Goal: Task Accomplishment & Management: Manage account settings

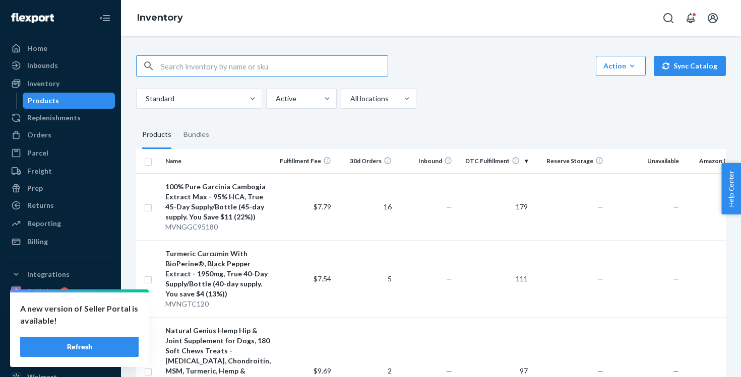
scroll to position [414, 0]
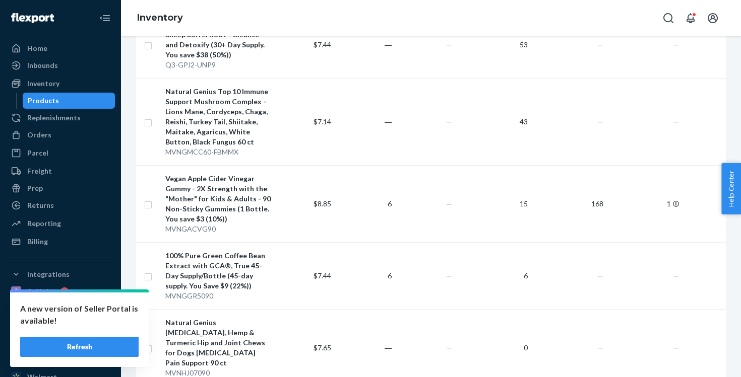
click at [73, 351] on button "Refresh" at bounding box center [79, 347] width 118 height 20
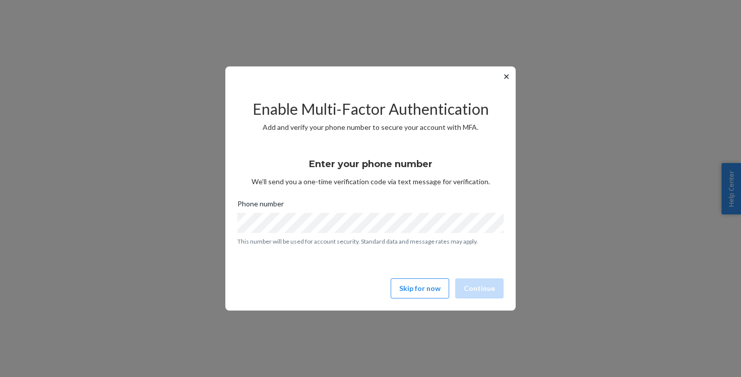
click at [506, 76] on button "✕" at bounding box center [506, 77] width 11 height 12
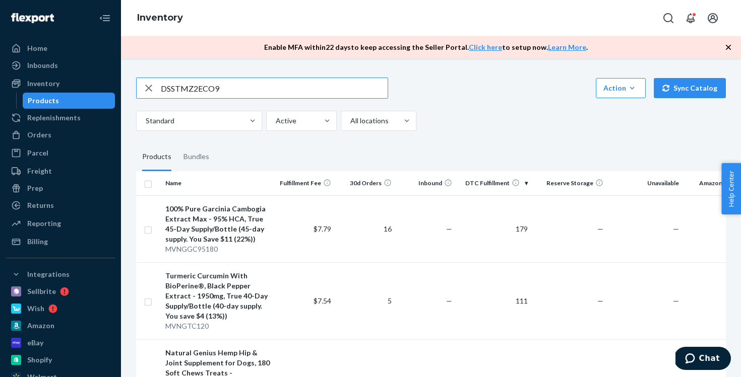
type input "DSSTMZ2ECO9"
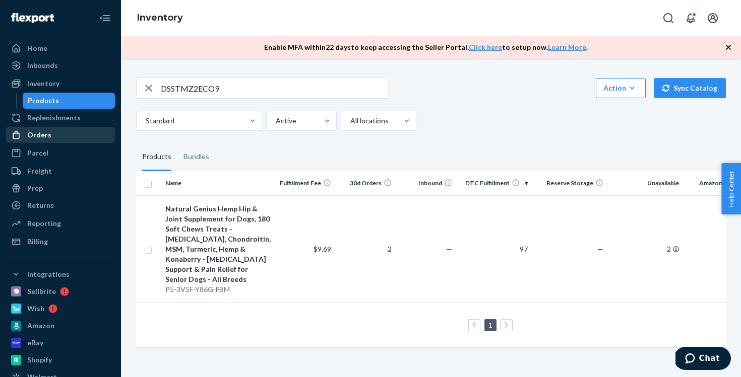
click at [53, 134] on div "Orders" at bounding box center [60, 135] width 107 height 14
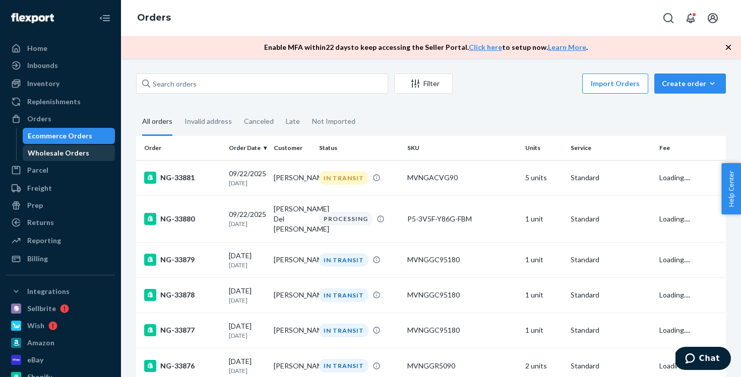
click at [50, 154] on div "Wholesale Orders" at bounding box center [58, 153] width 61 height 10
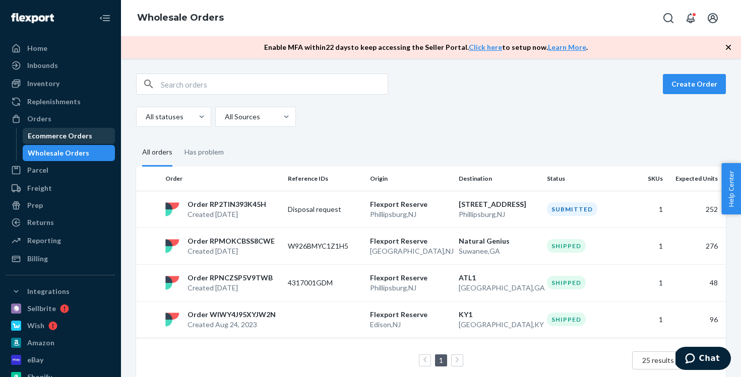
click at [37, 137] on div "Ecommerce Orders" at bounding box center [60, 136] width 64 height 10
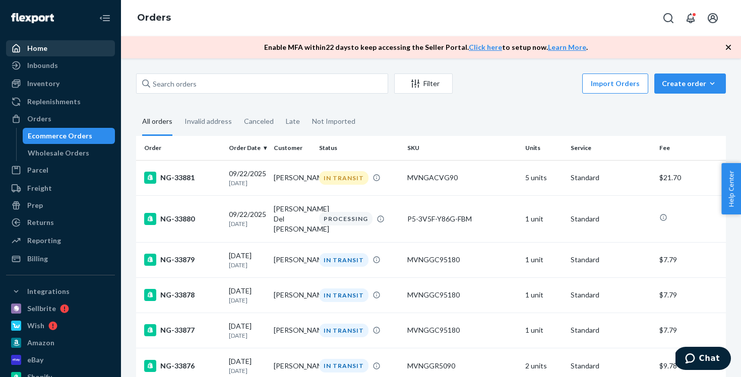
click at [60, 49] on div "Home" at bounding box center [60, 48] width 107 height 14
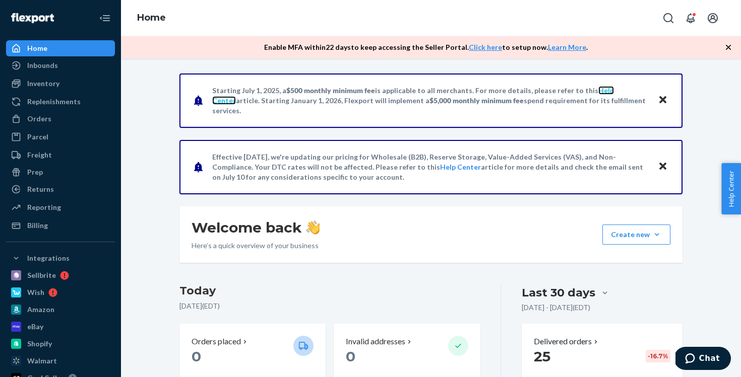
click at [595, 95] on link "Help Center" at bounding box center [413, 95] width 402 height 19
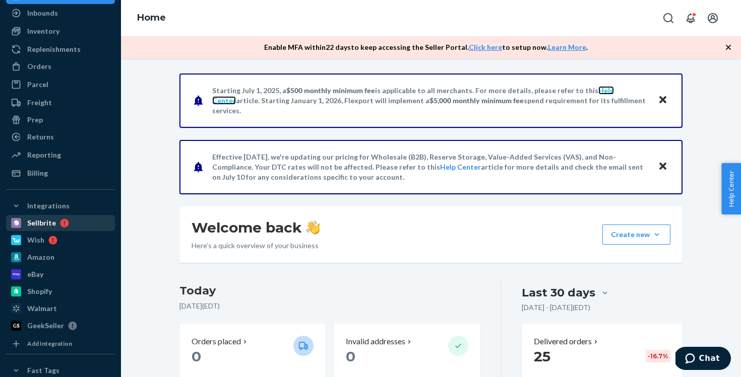
scroll to position [67, 0]
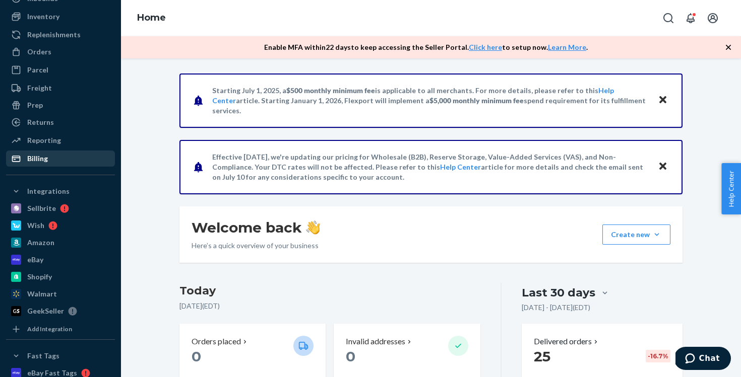
click at [55, 160] on div "Billing" at bounding box center [60, 159] width 107 height 14
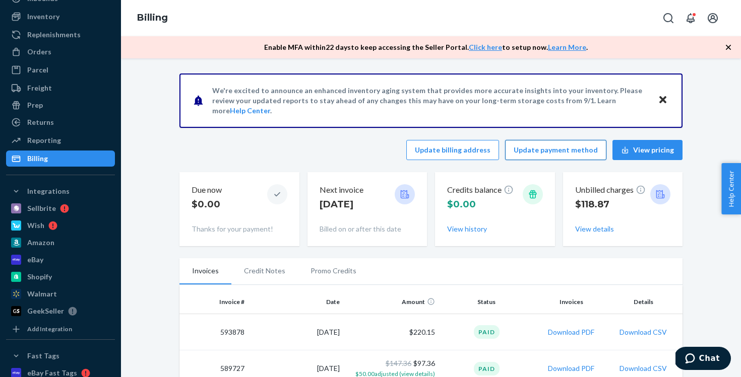
click at [559, 148] on button "Update payment method" at bounding box center [555, 150] width 101 height 20
click at [560, 151] on button "Update payment method" at bounding box center [555, 150] width 101 height 20
click at [663, 99] on icon "Close" at bounding box center [662, 99] width 7 height 7
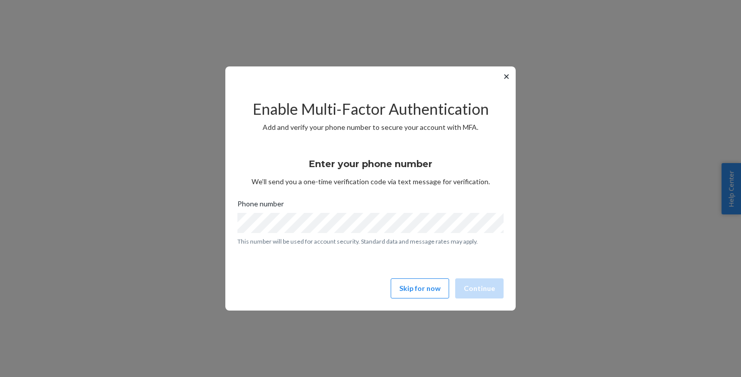
click at [503, 74] on button "✕" at bounding box center [506, 77] width 11 height 12
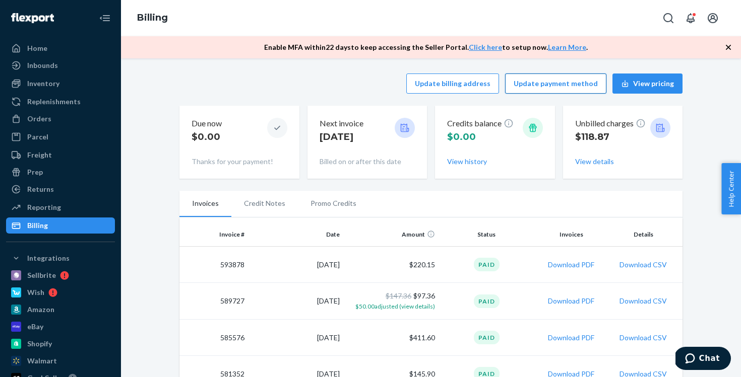
click at [531, 86] on button "Update payment method" at bounding box center [555, 84] width 101 height 20
click at [727, 51] on icon "button" at bounding box center [728, 47] width 10 height 10
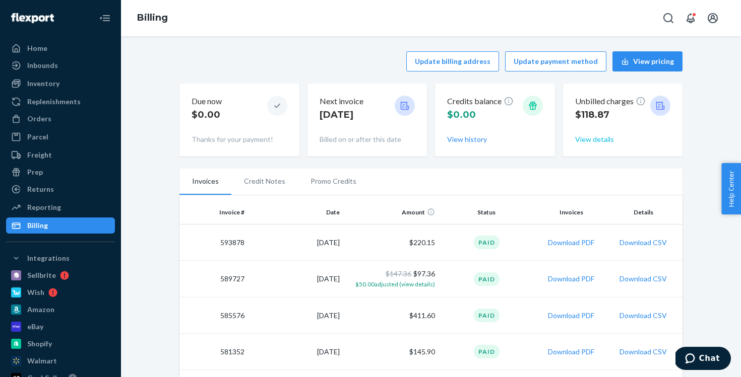
click at [575, 138] on button "View details" at bounding box center [594, 140] width 39 height 10
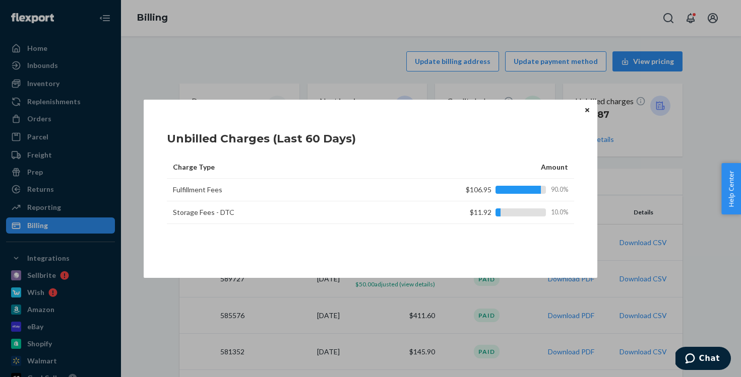
click at [588, 107] on icon "Close" at bounding box center [587, 110] width 4 height 6
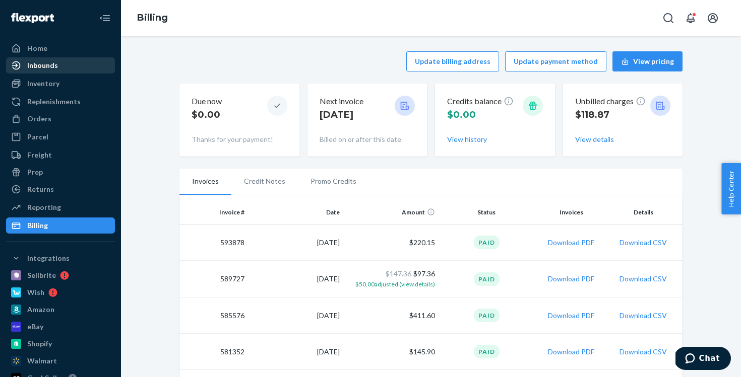
click at [103, 70] on div "Inbounds" at bounding box center [60, 65] width 107 height 14
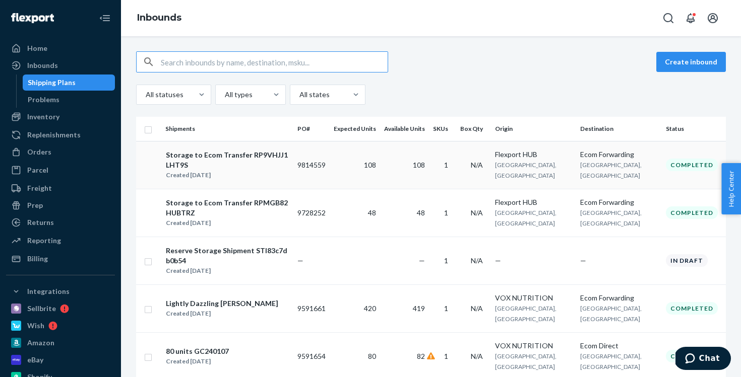
click at [402, 161] on td "108" at bounding box center [404, 165] width 49 height 48
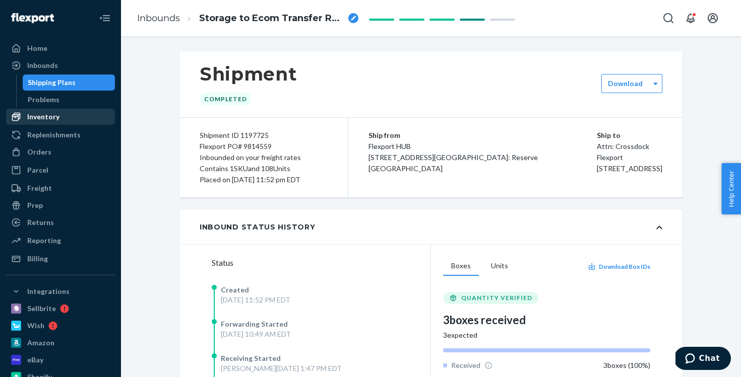
click at [56, 119] on div "Inventory" at bounding box center [43, 117] width 32 height 10
click at [59, 118] on div "Inventory" at bounding box center [60, 117] width 107 height 14
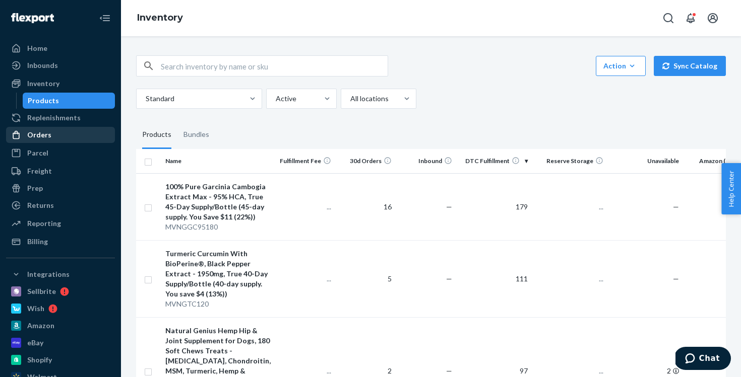
click at [56, 139] on div "Orders" at bounding box center [60, 135] width 107 height 14
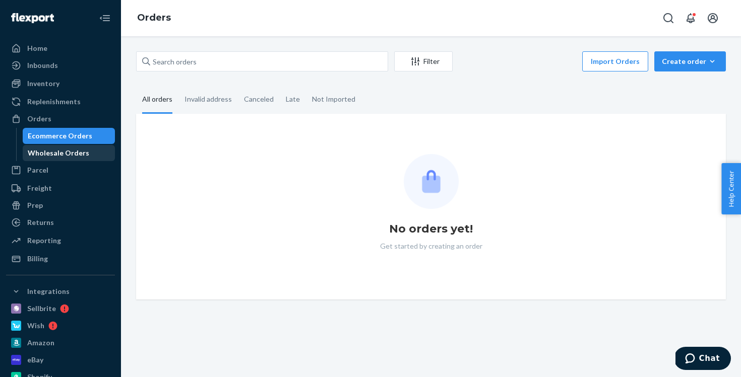
click at [61, 150] on div "Wholesale Orders" at bounding box center [58, 153] width 61 height 10
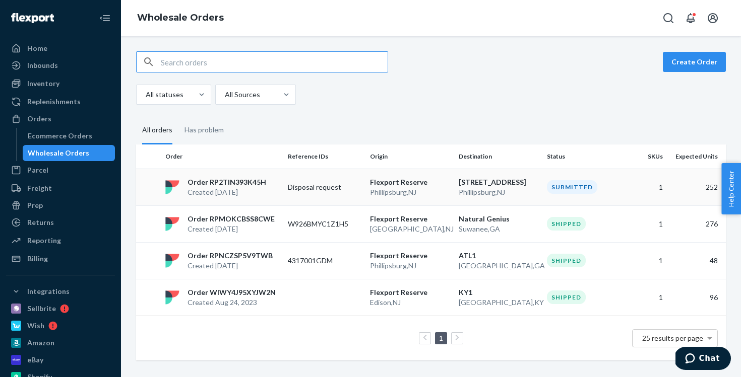
click at [490, 189] on p "[GEOGRAPHIC_DATA] , [GEOGRAPHIC_DATA]" at bounding box center [499, 192] width 81 height 10
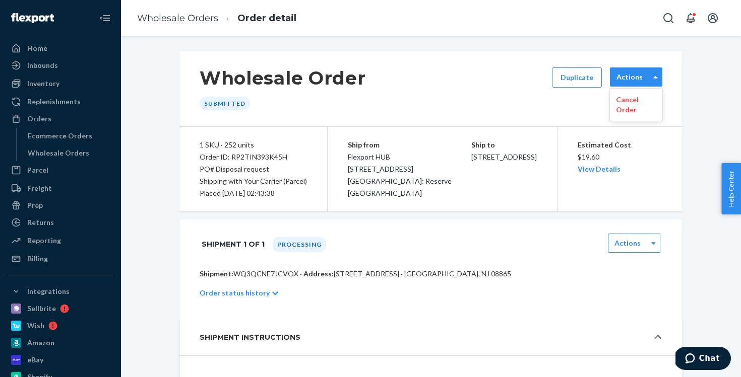
click at [642, 77] on label "Actions" at bounding box center [629, 77] width 26 height 10
click at [636, 105] on p "Cancel Order" at bounding box center [636, 105] width 40 height 20
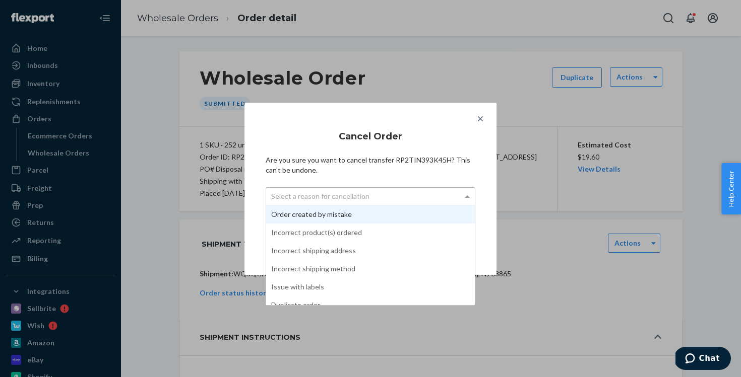
click at [358, 201] on div "Select a reason for cancellation" at bounding box center [370, 196] width 209 height 17
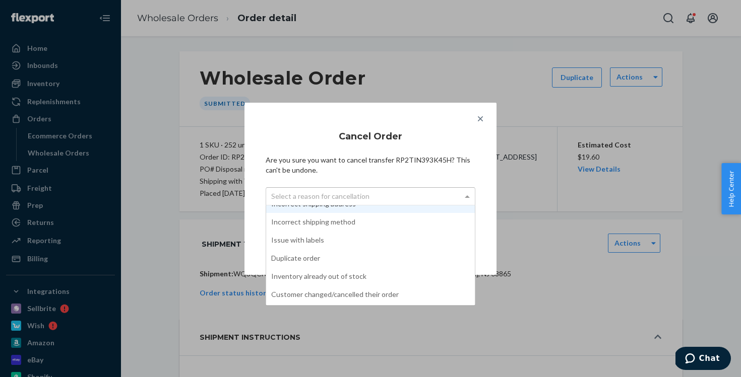
scroll to position [63, 0]
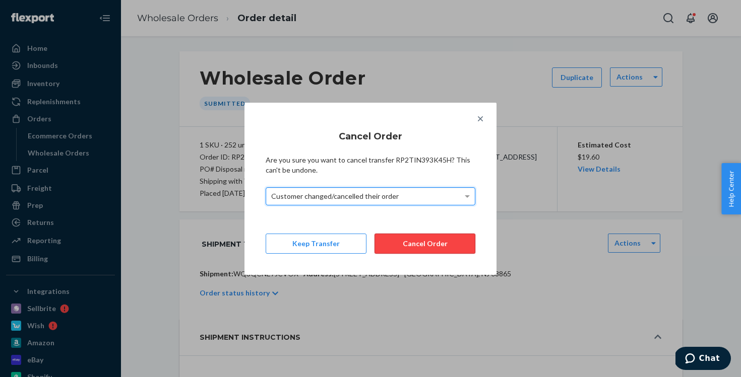
click at [422, 249] on button "Cancel Order" at bounding box center [424, 244] width 101 height 20
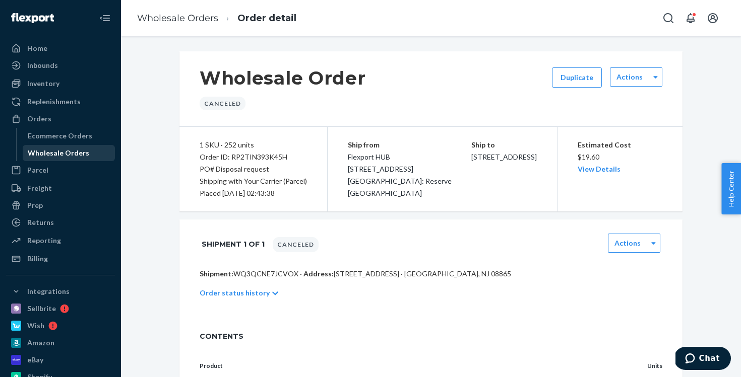
click at [54, 149] on div "Wholesale Orders" at bounding box center [58, 153] width 61 height 10
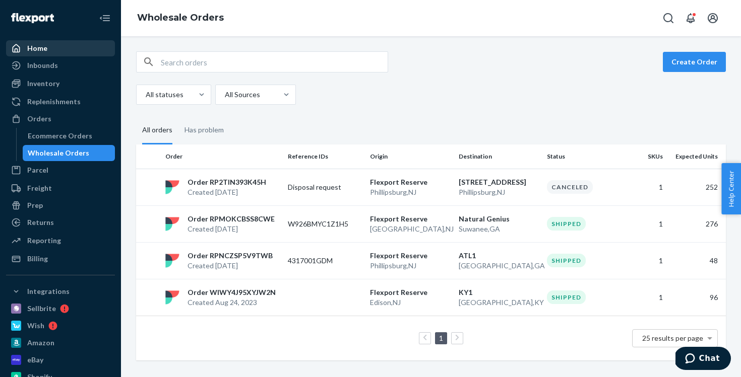
click at [66, 42] on div "Home" at bounding box center [60, 48] width 107 height 14
